Goal: Task Accomplishment & Management: Manage account settings

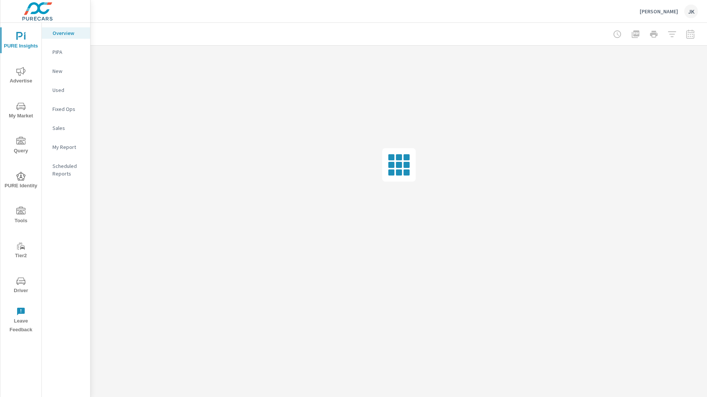
click at [687, 9] on div "JK" at bounding box center [691, 12] width 14 height 14
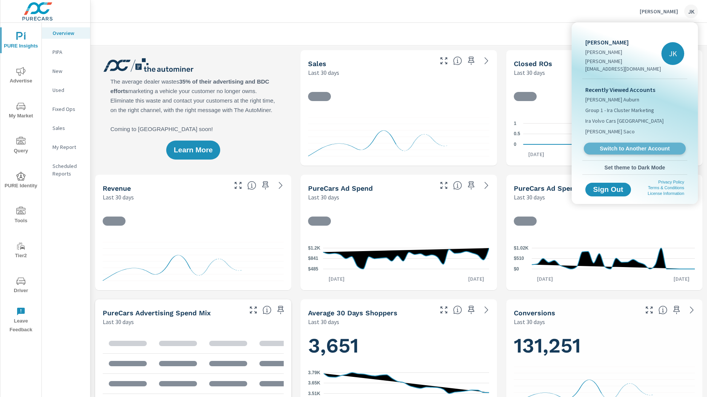
click at [639, 145] on link "Switch to Another Account" at bounding box center [635, 149] width 102 height 12
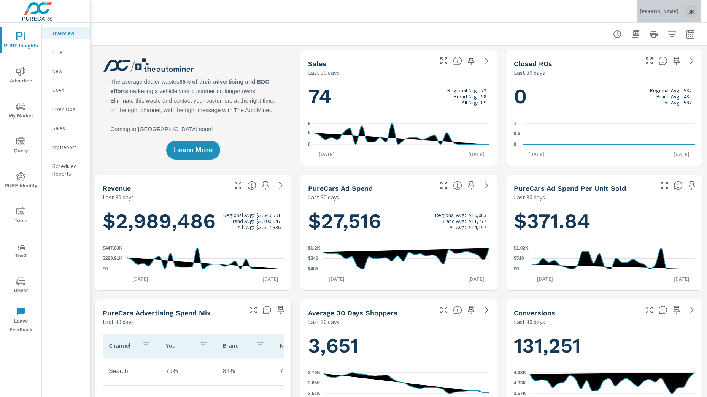
click at [687, 10] on div "JK" at bounding box center [691, 12] width 14 height 14
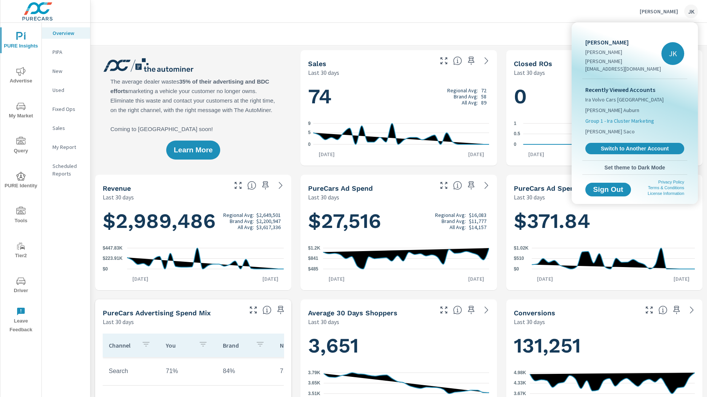
click at [630, 117] on span "Group 1 - Ira Cluster Marketing" at bounding box center [619, 121] width 69 height 8
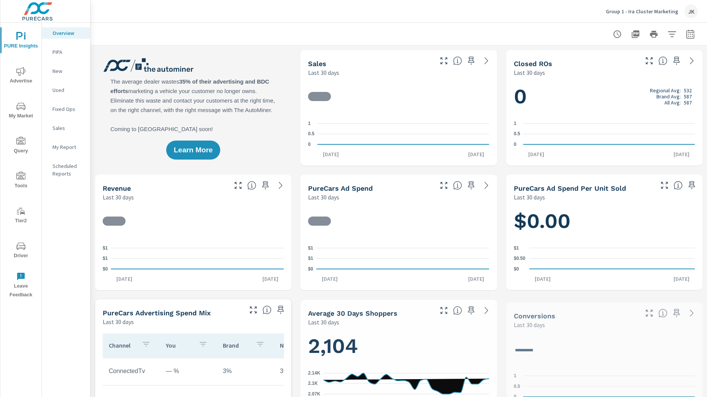
click at [24, 253] on span "Driver" at bounding box center [21, 251] width 36 height 19
